Goal: Book appointment/travel/reservation

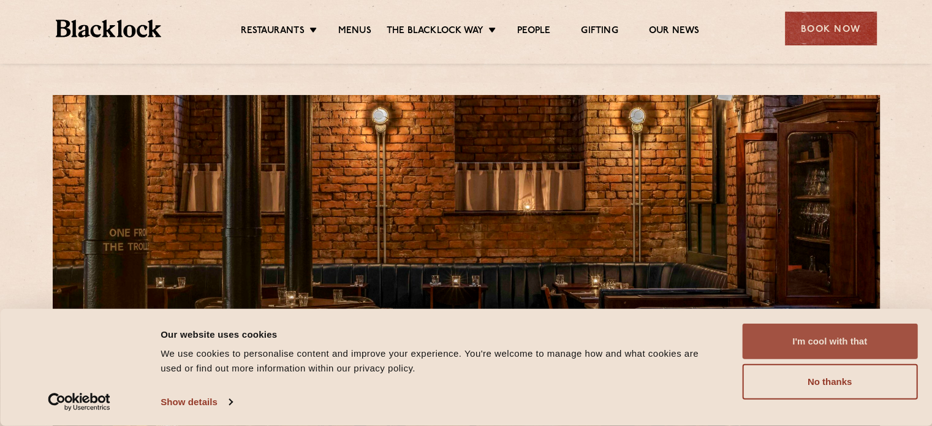
click at [779, 330] on button "I'm cool with that" at bounding box center [829, 341] width 175 height 36
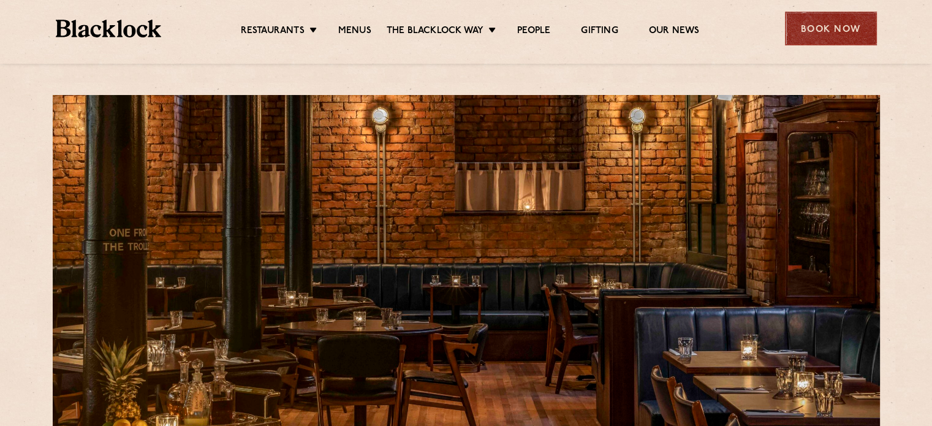
click at [841, 18] on div "Book Now" at bounding box center [831, 29] width 92 height 34
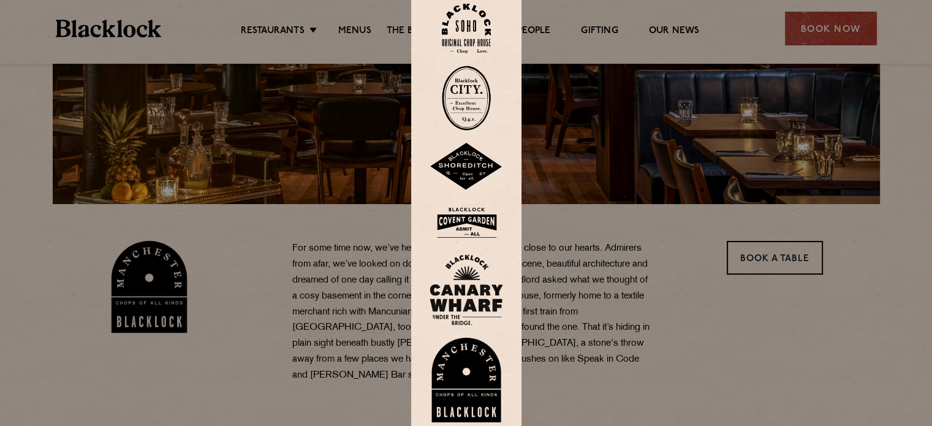
scroll to position [245, 0]
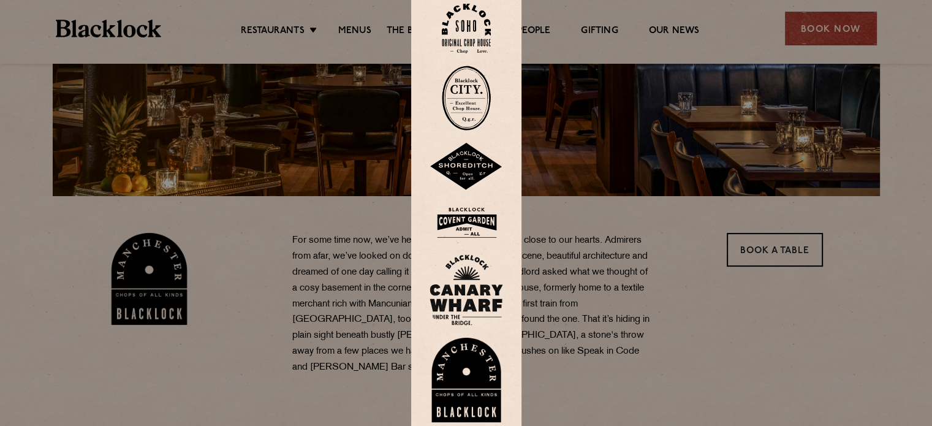
click at [448, 385] on img at bounding box center [466, 380] width 74 height 85
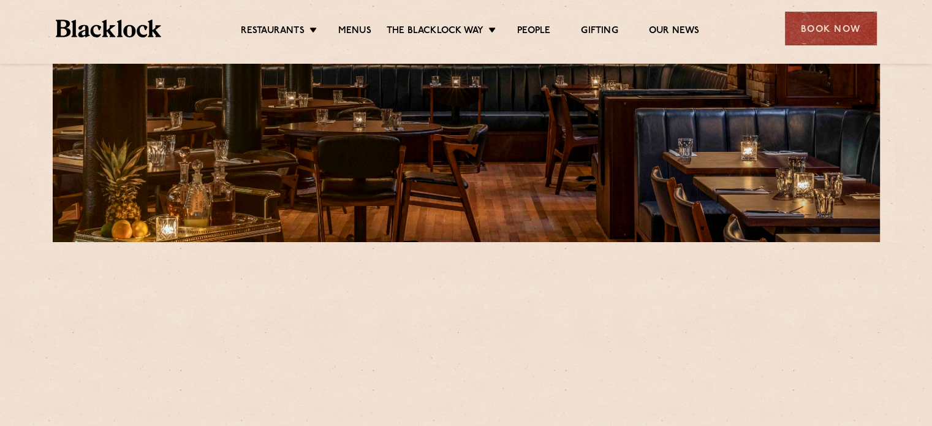
scroll to position [306, 0]
